Goal: Find specific page/section: Find specific page/section

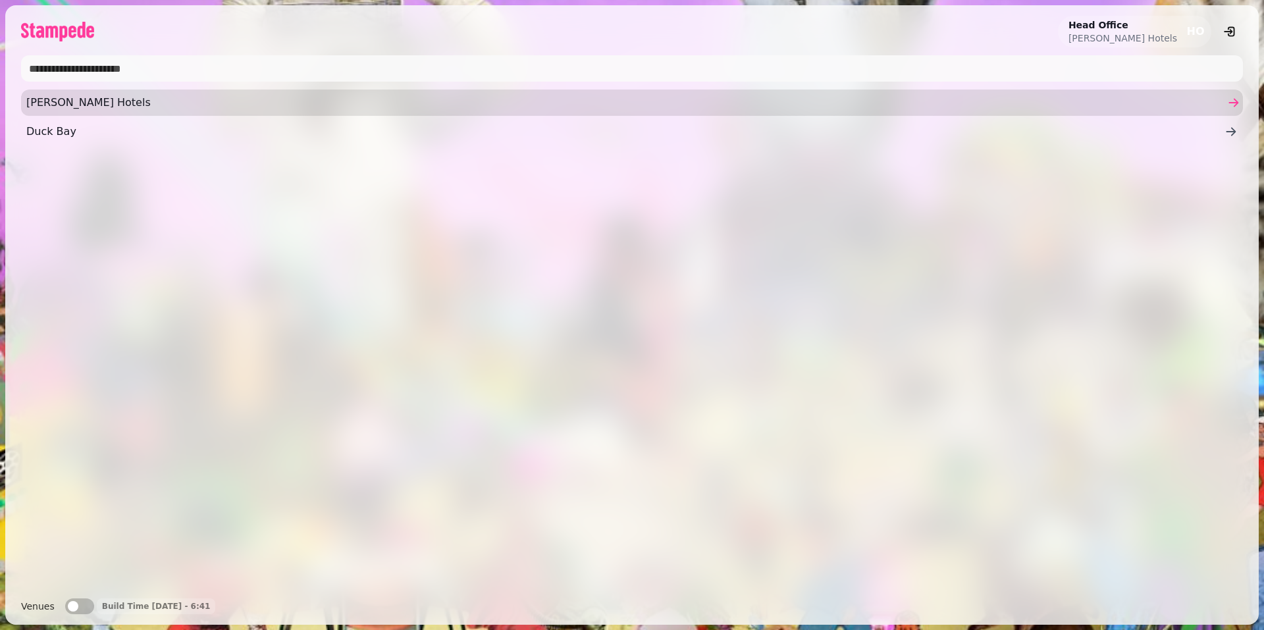
click at [67, 101] on span "[PERSON_NAME] Hotels" at bounding box center [625, 103] width 1198 height 16
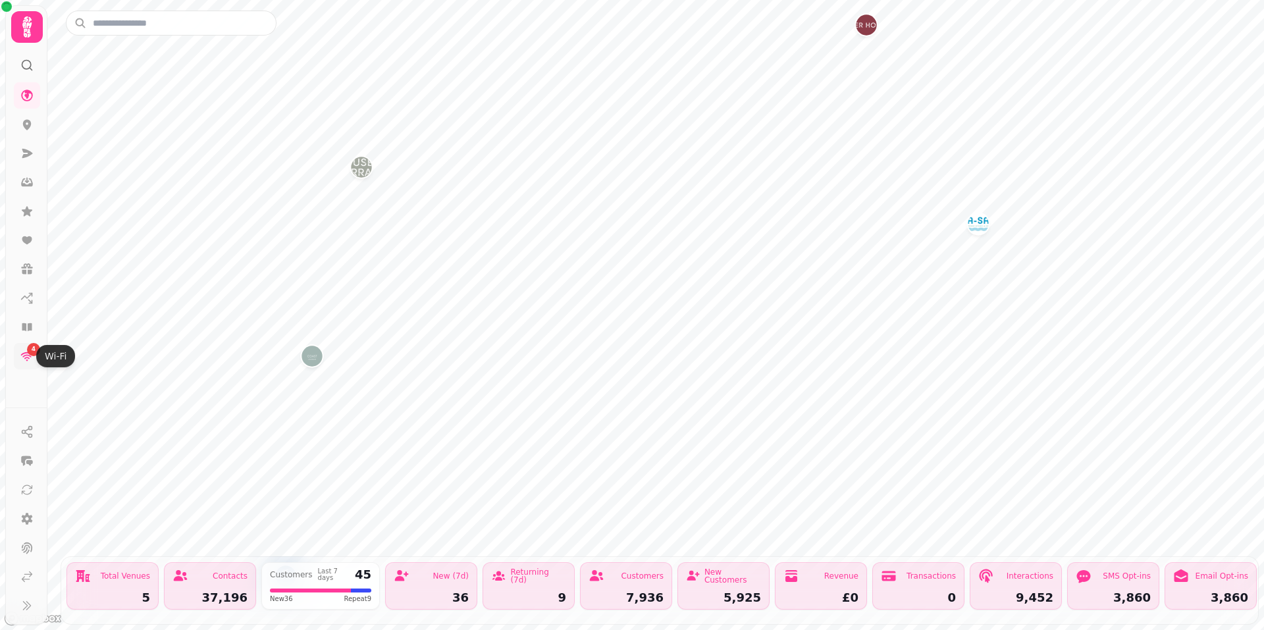
click at [28, 353] on div "4" at bounding box center [33, 349] width 13 height 13
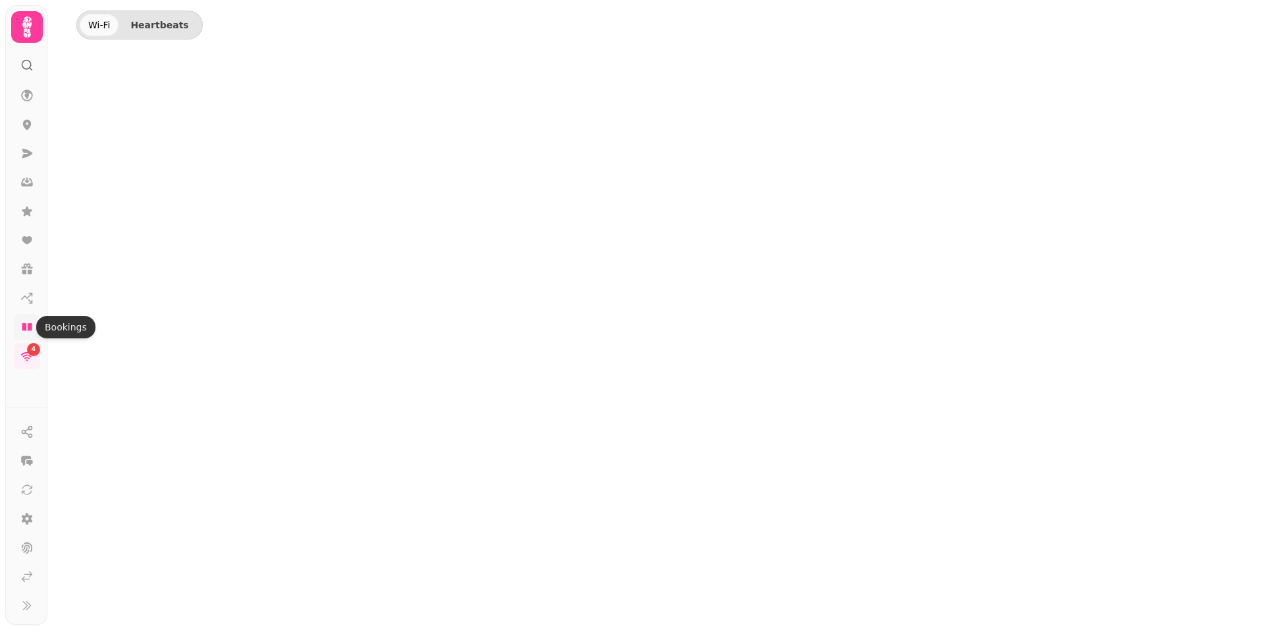
click at [24, 328] on icon at bounding box center [27, 327] width 10 height 8
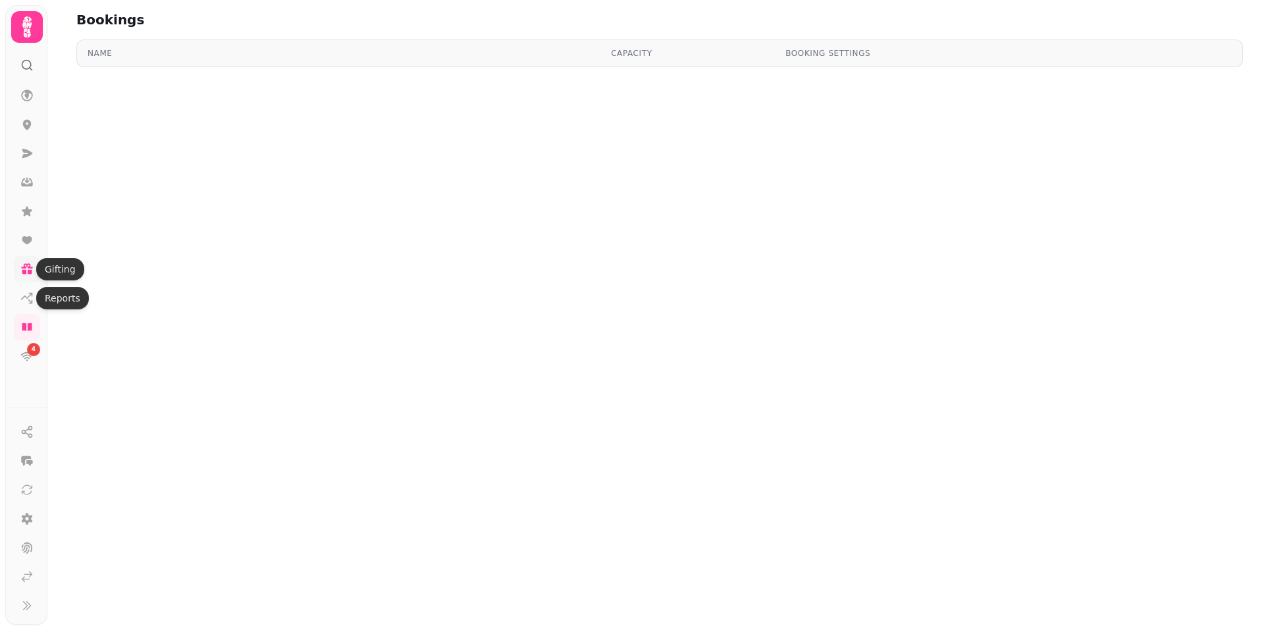
click at [24, 264] on icon at bounding box center [27, 265] width 12 height 5
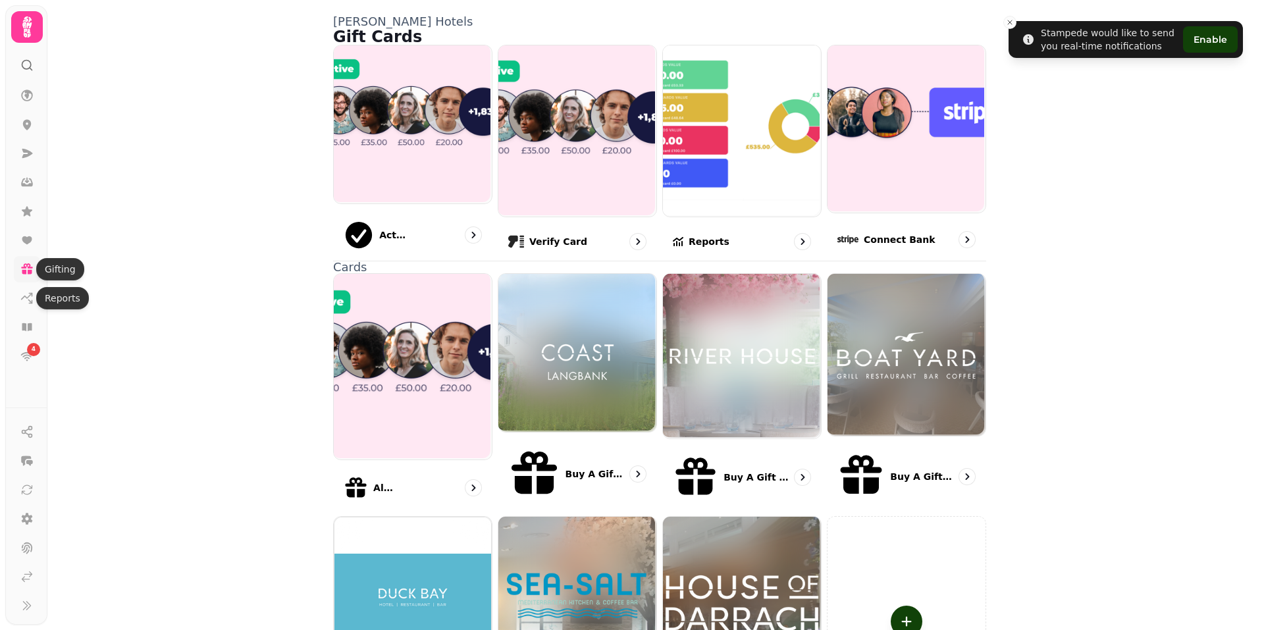
click at [21, 268] on icon at bounding box center [26, 269] width 13 height 13
click at [22, 172] on link at bounding box center [27, 182] width 26 height 26
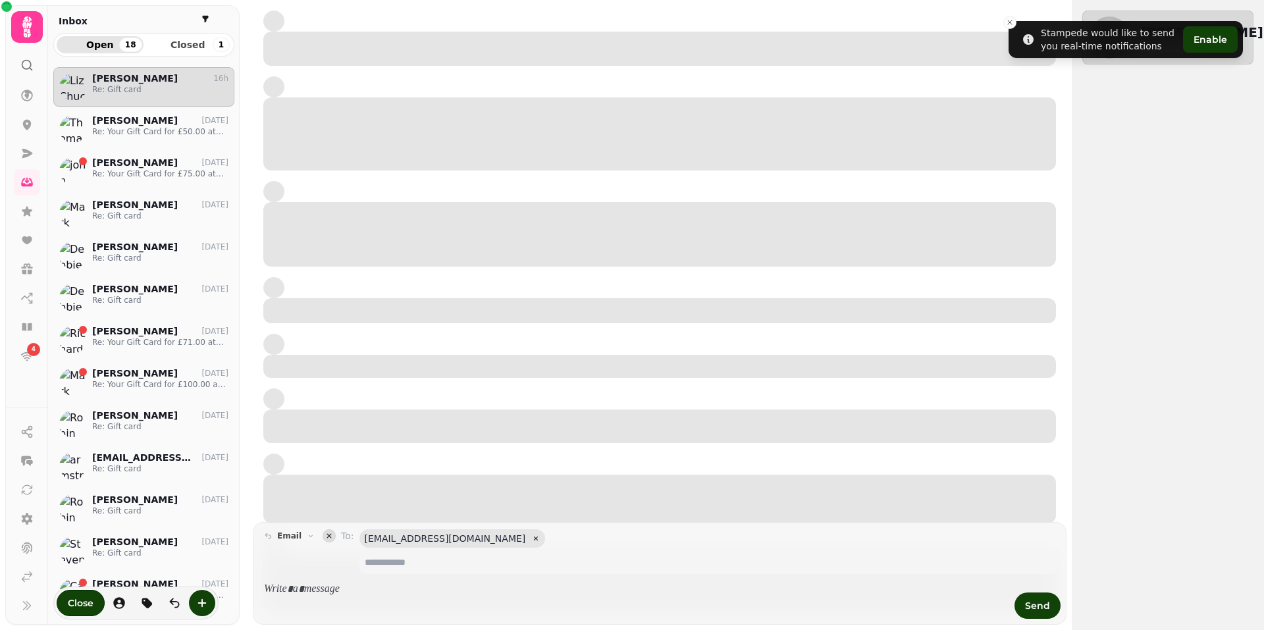
scroll to position [542, 171]
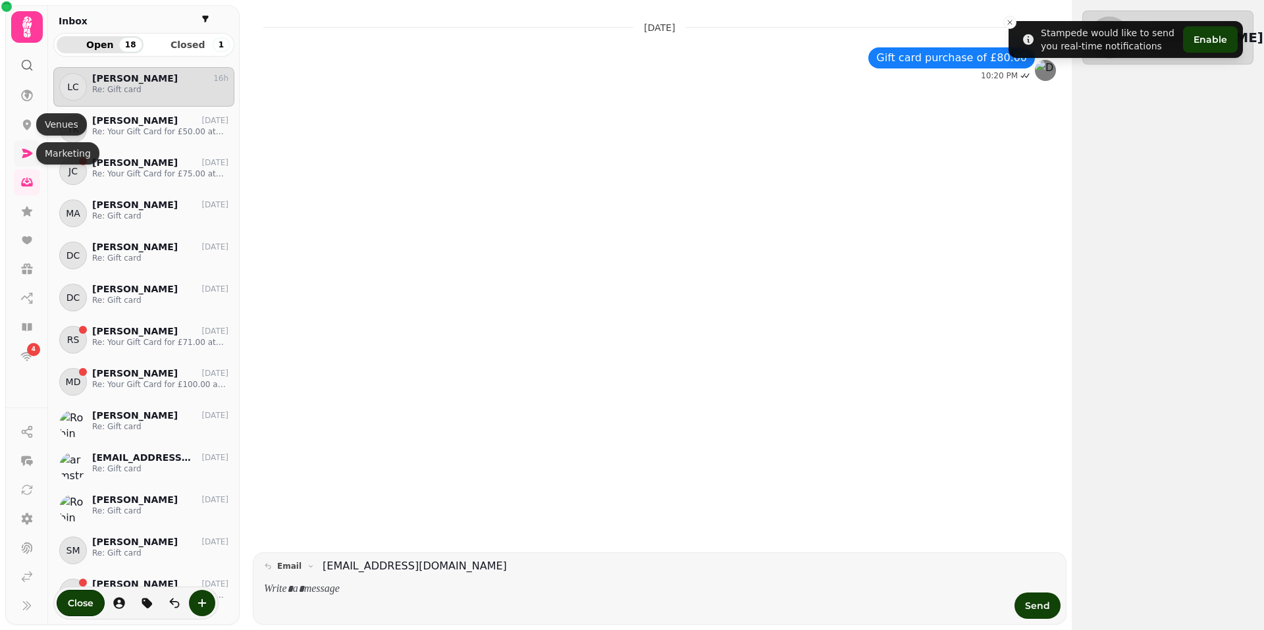
click at [22, 149] on icon at bounding box center [27, 153] width 11 height 9
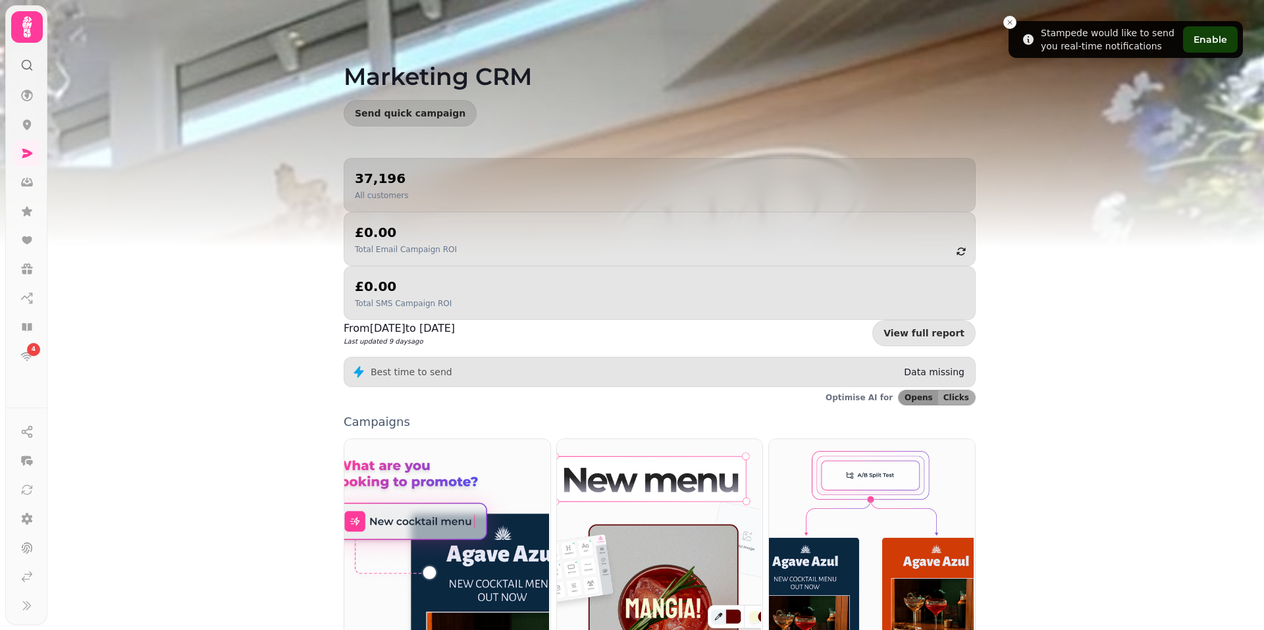
click at [27, 65] on icon at bounding box center [26, 65] width 13 height 13
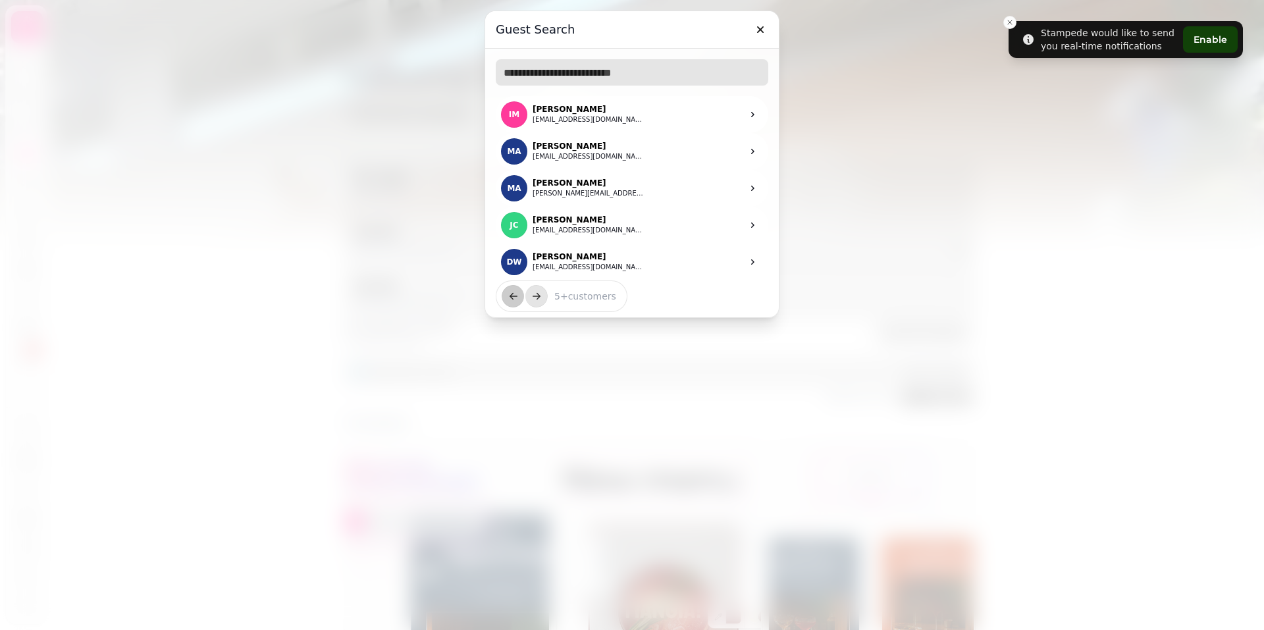
click at [538, 68] on input "text" at bounding box center [632, 72] width 273 height 26
paste input "**********"
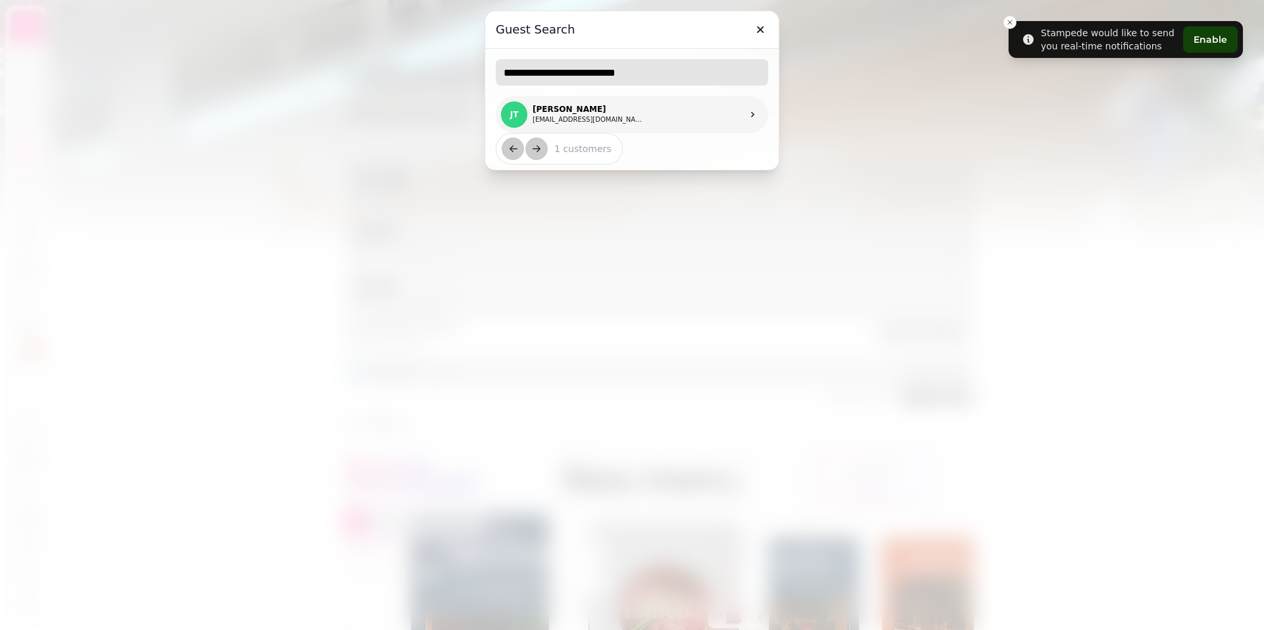
type input "**********"
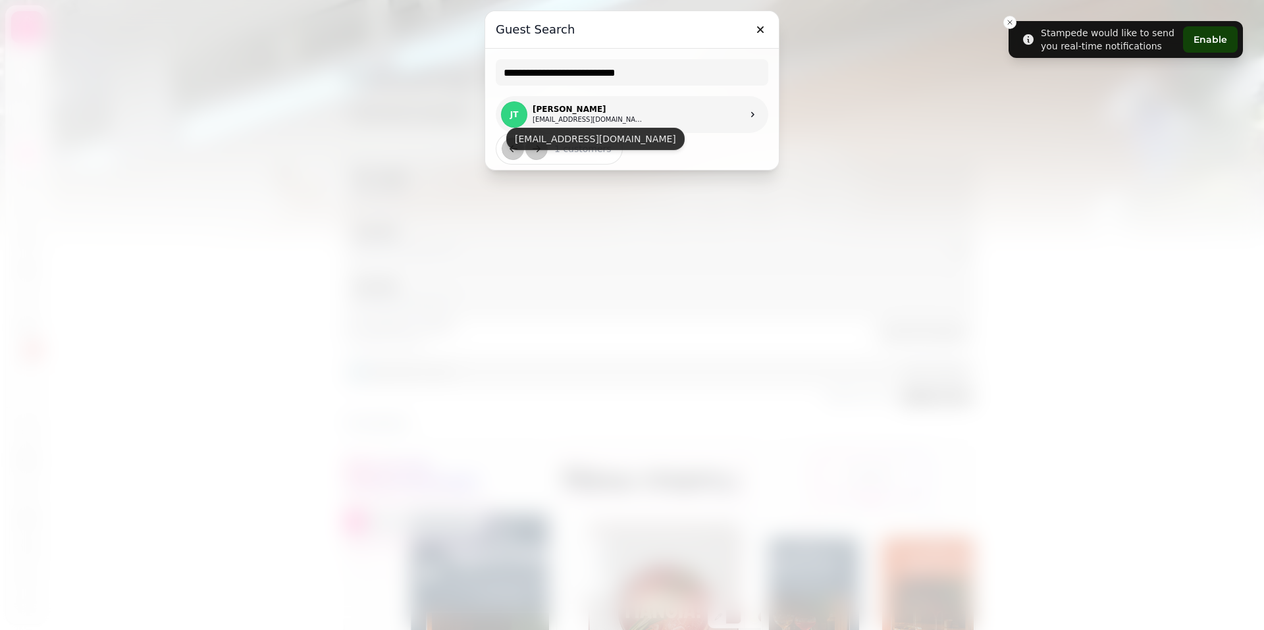
click at [577, 112] on p "[PERSON_NAME]" at bounding box center [589, 109] width 112 height 11
